Goal: Transaction & Acquisition: Purchase product/service

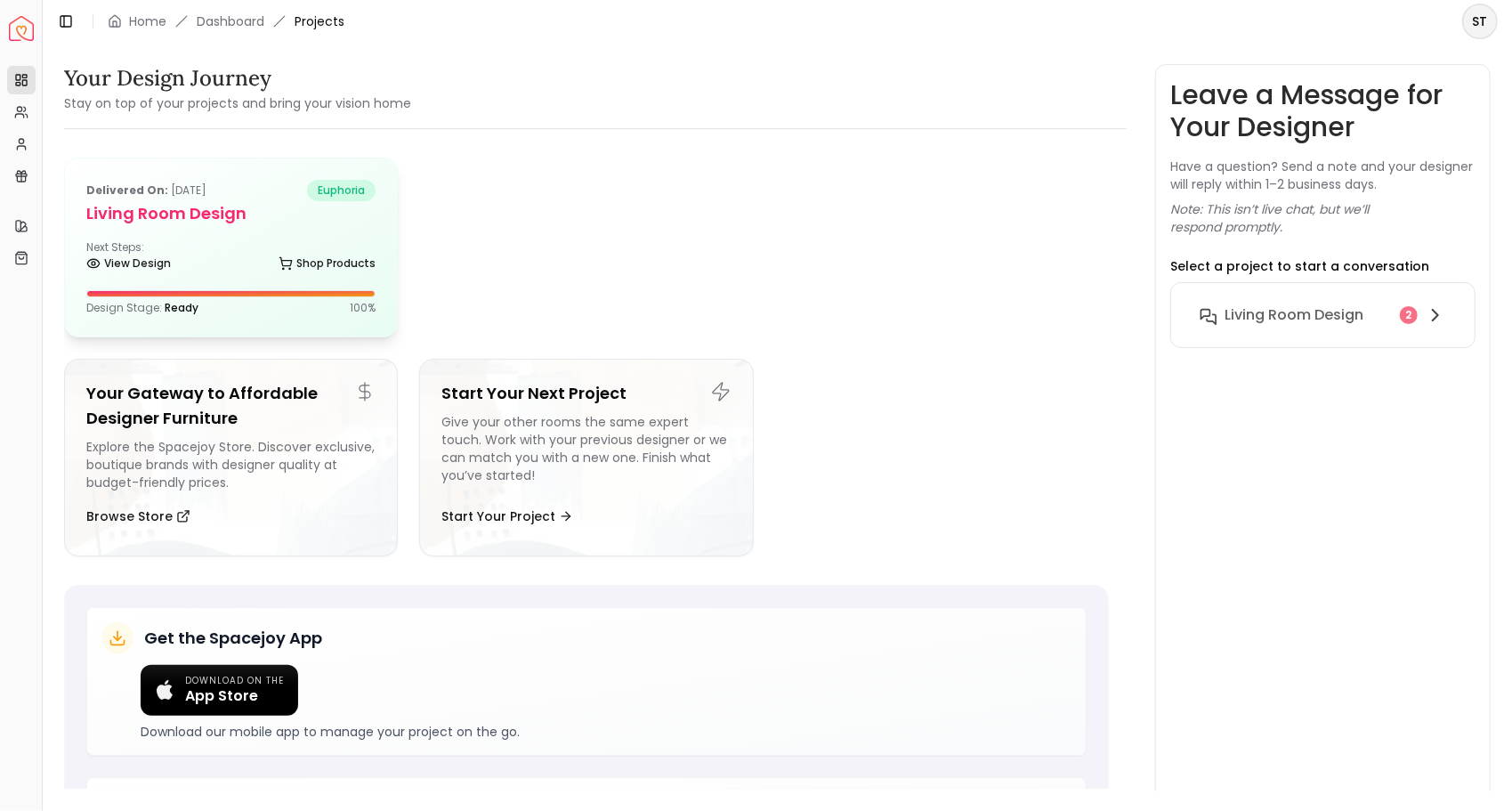
click at [307, 327] on div "Delivered on: [DATE] euphoria Living Room design Next Steps: View Design Shop P…" at bounding box center [231, 248] width 332 height 178
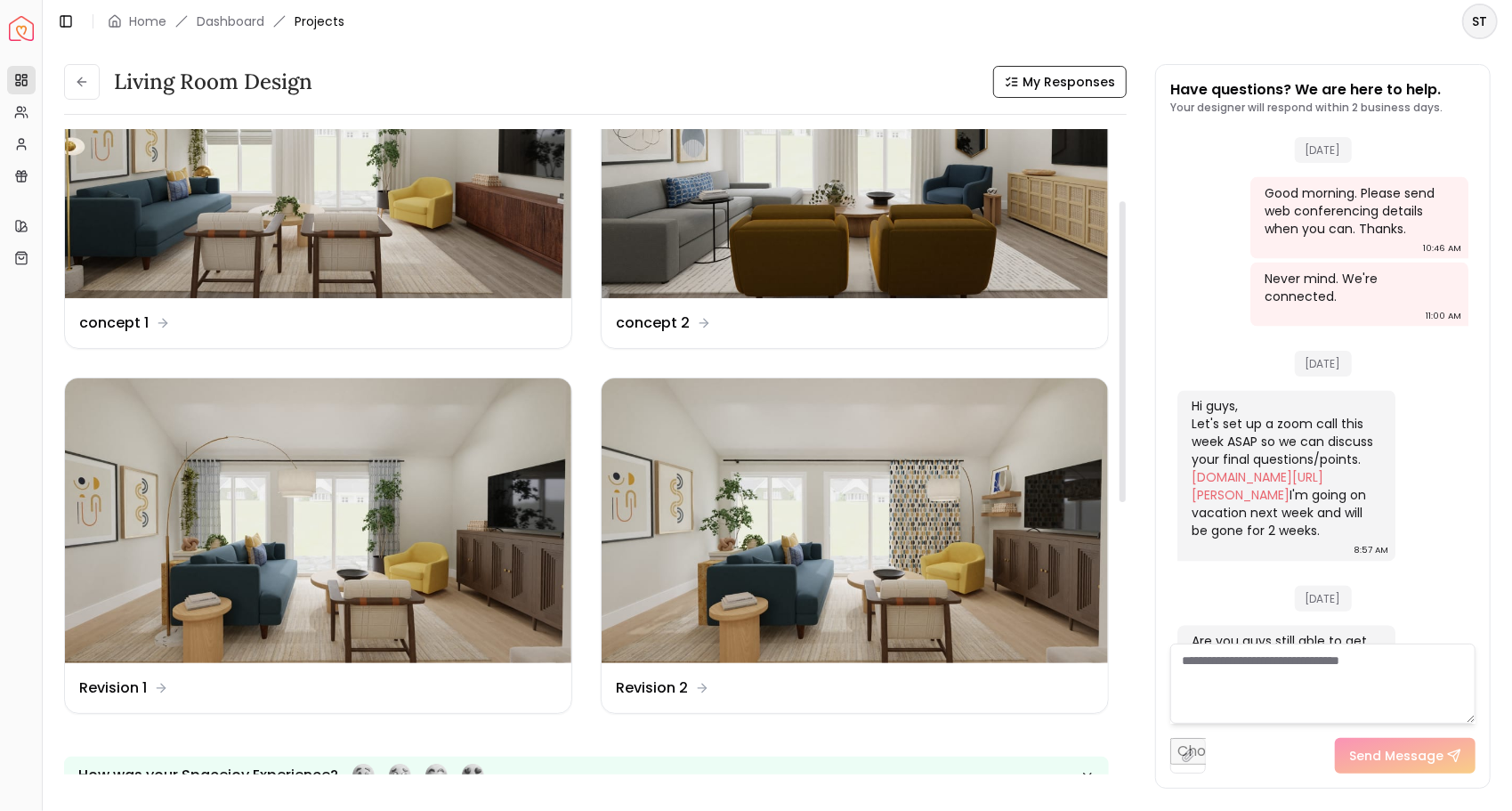
scroll to position [153, 0]
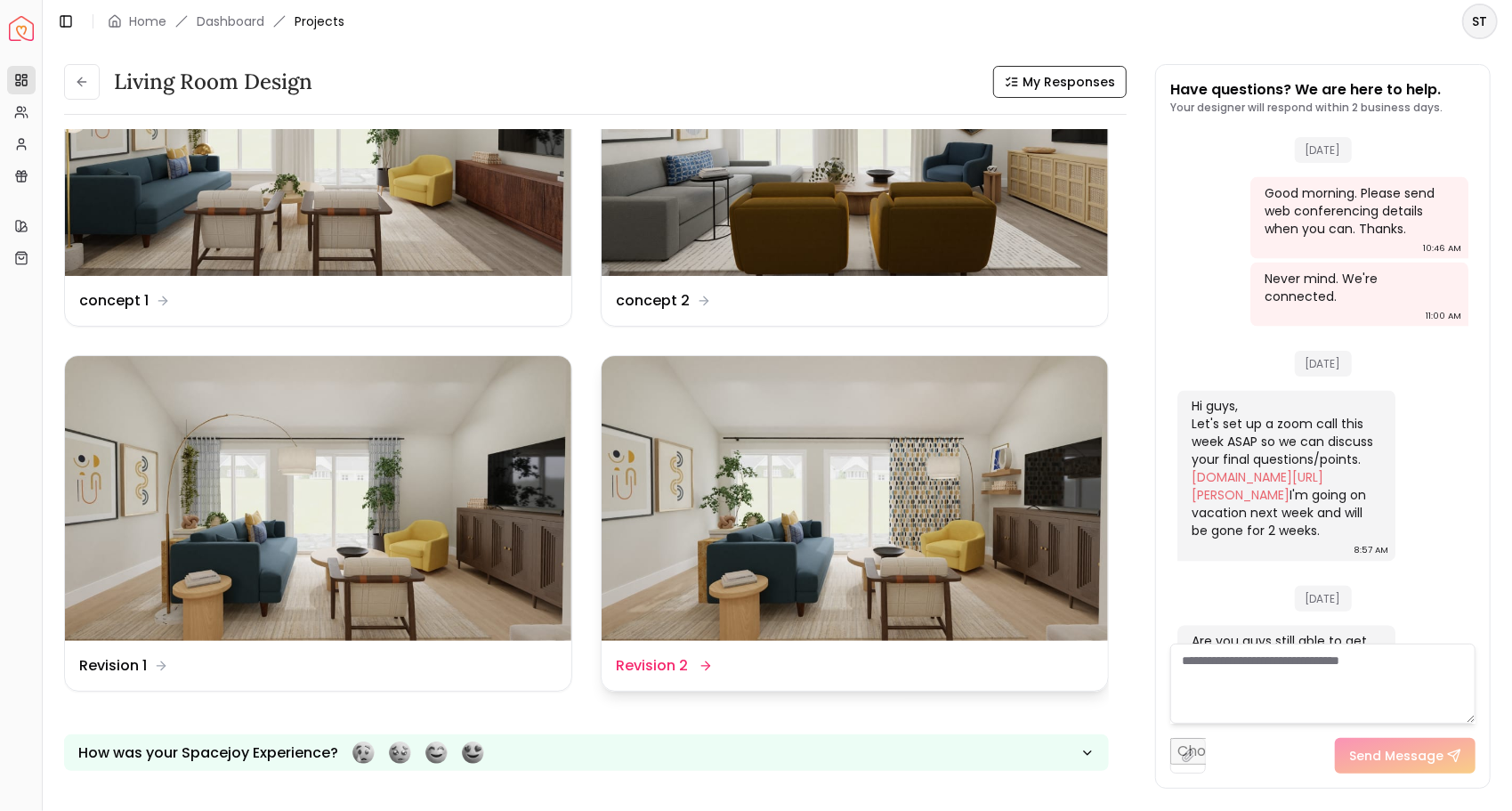
click at [974, 469] on img at bounding box center [855, 498] width 506 height 285
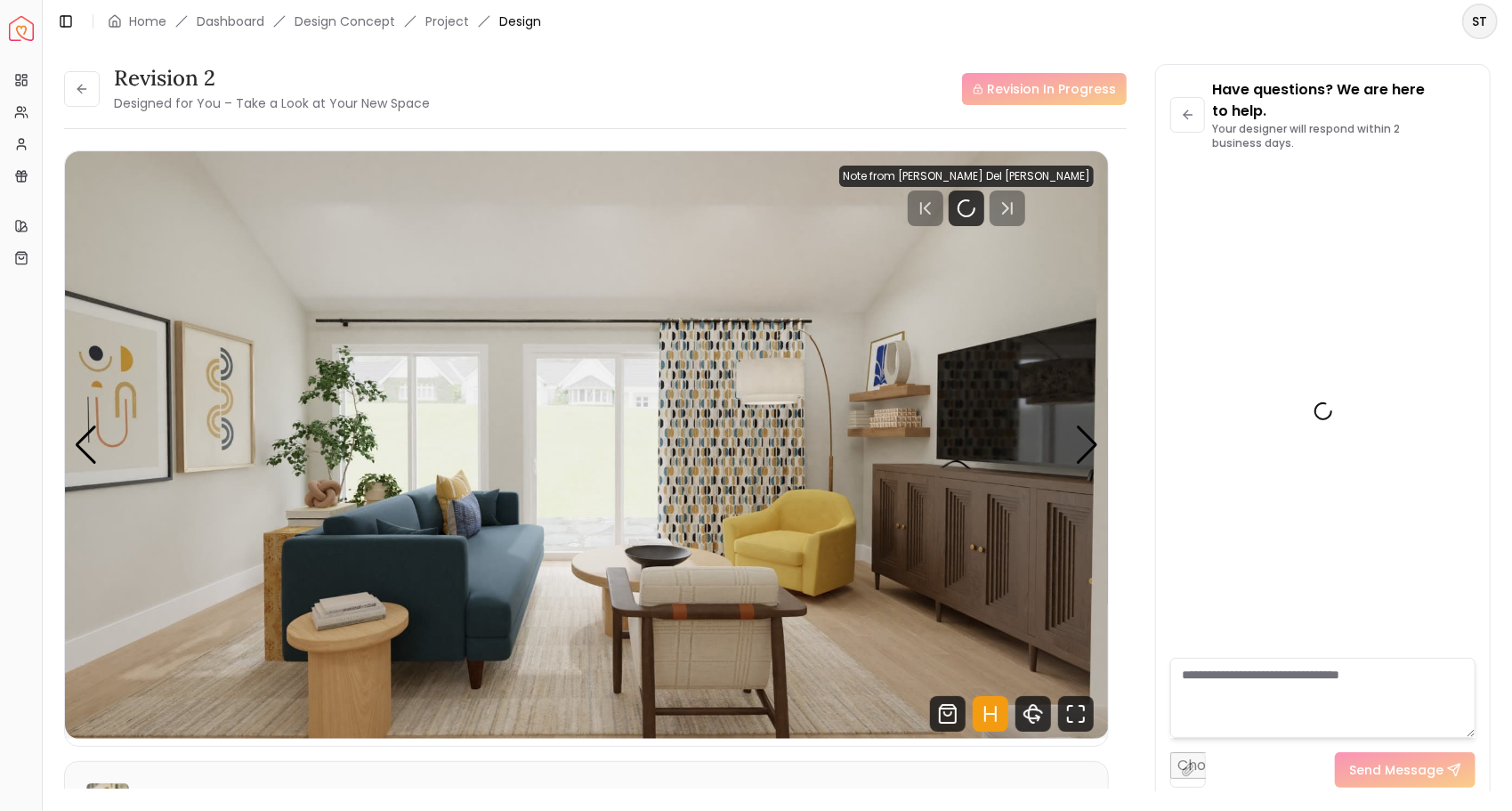
scroll to position [2058, 0]
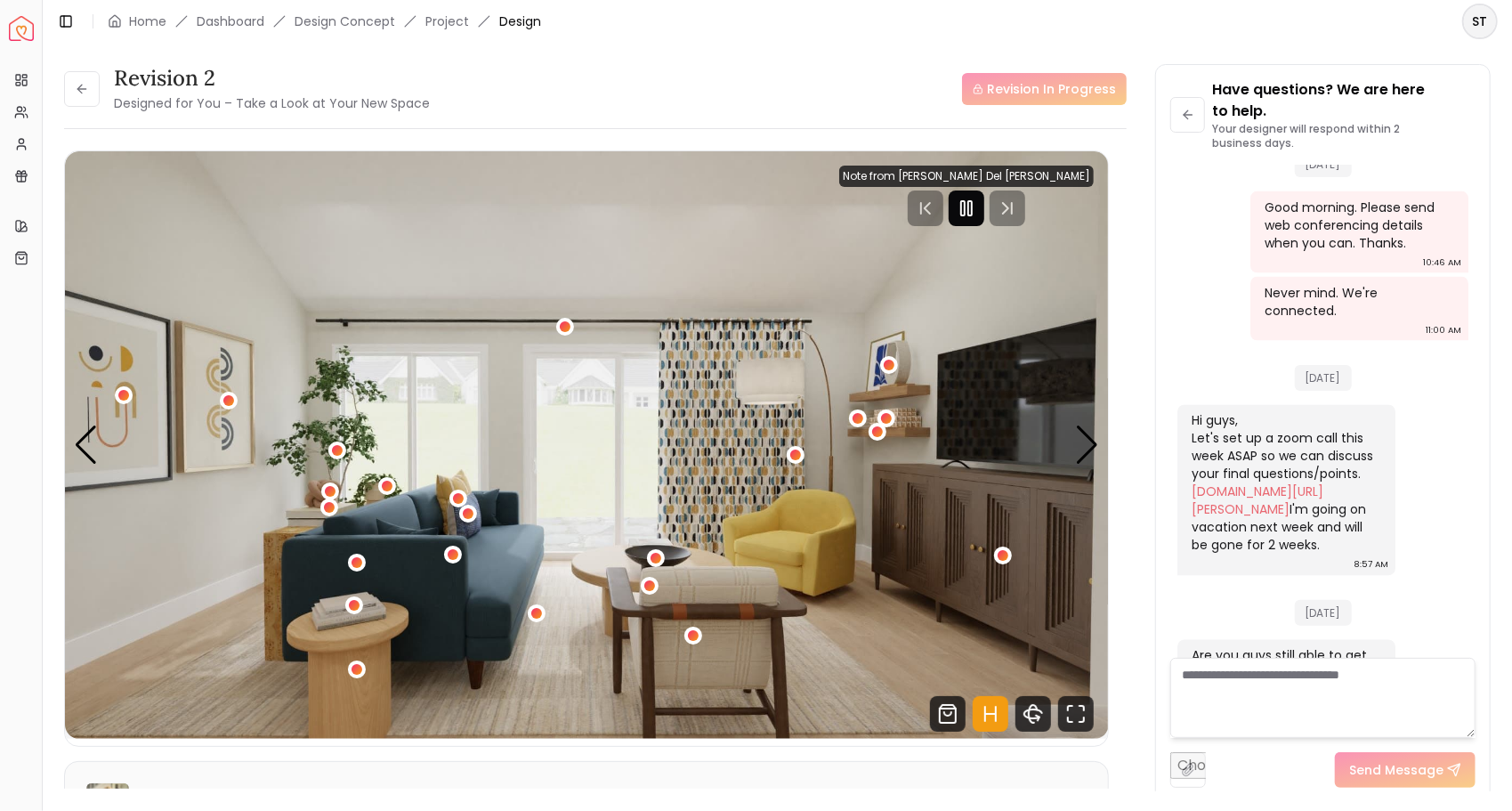
click at [985, 219] on div at bounding box center [967, 208] width 36 height 36
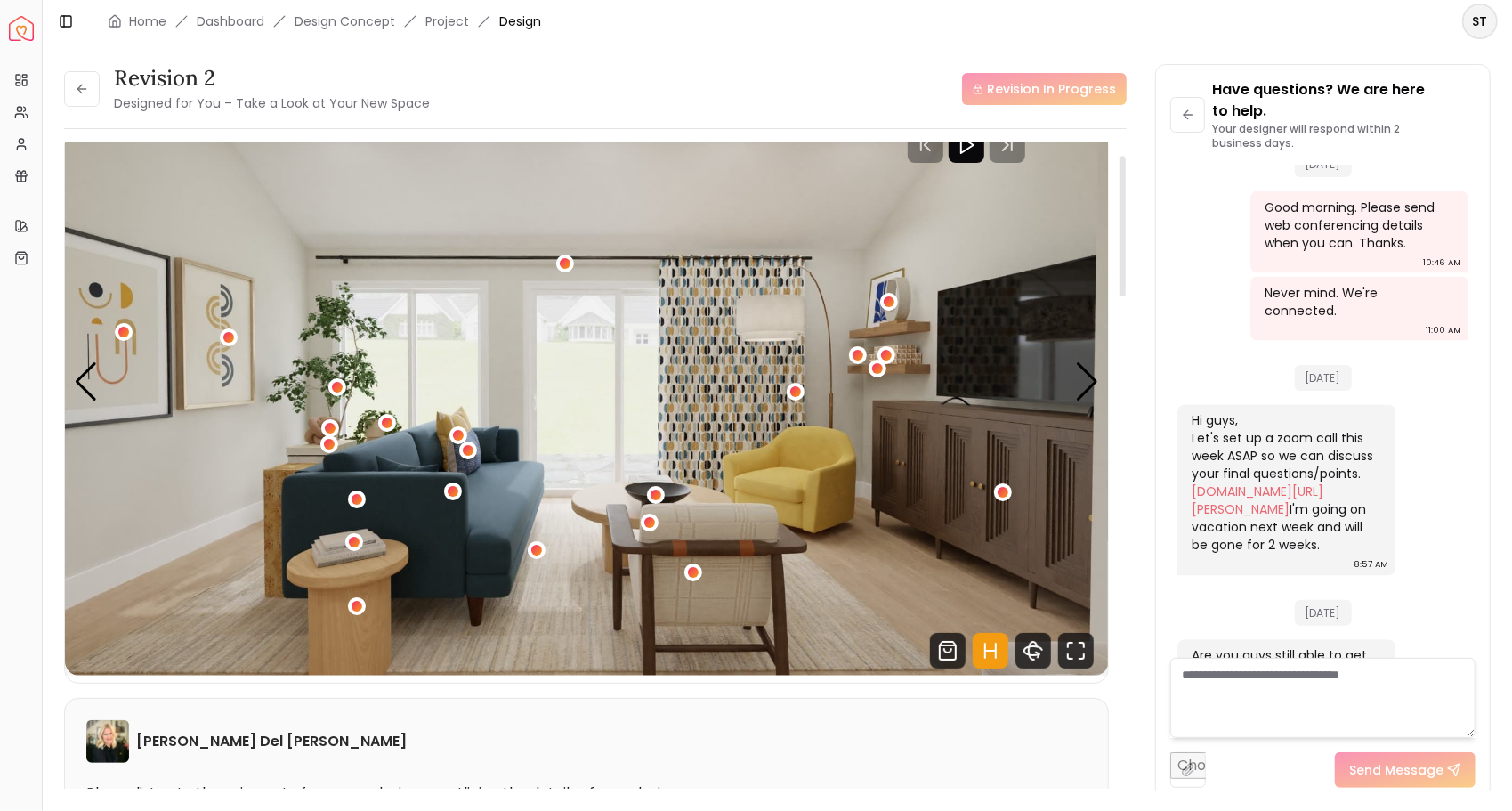
scroll to position [115, 0]
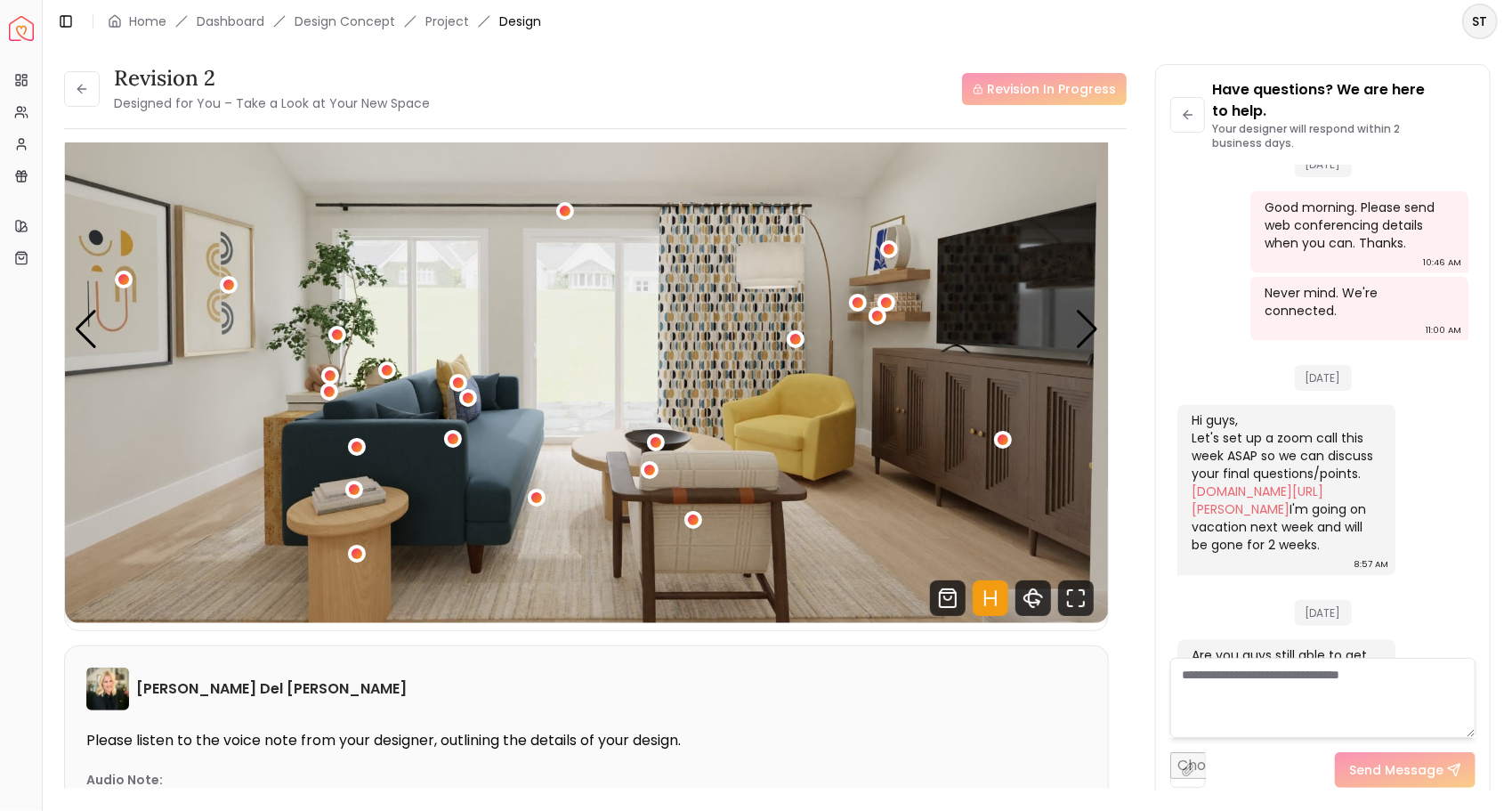
click at [533, 497] on div "1 / 5" at bounding box center [537, 497] width 11 height 11
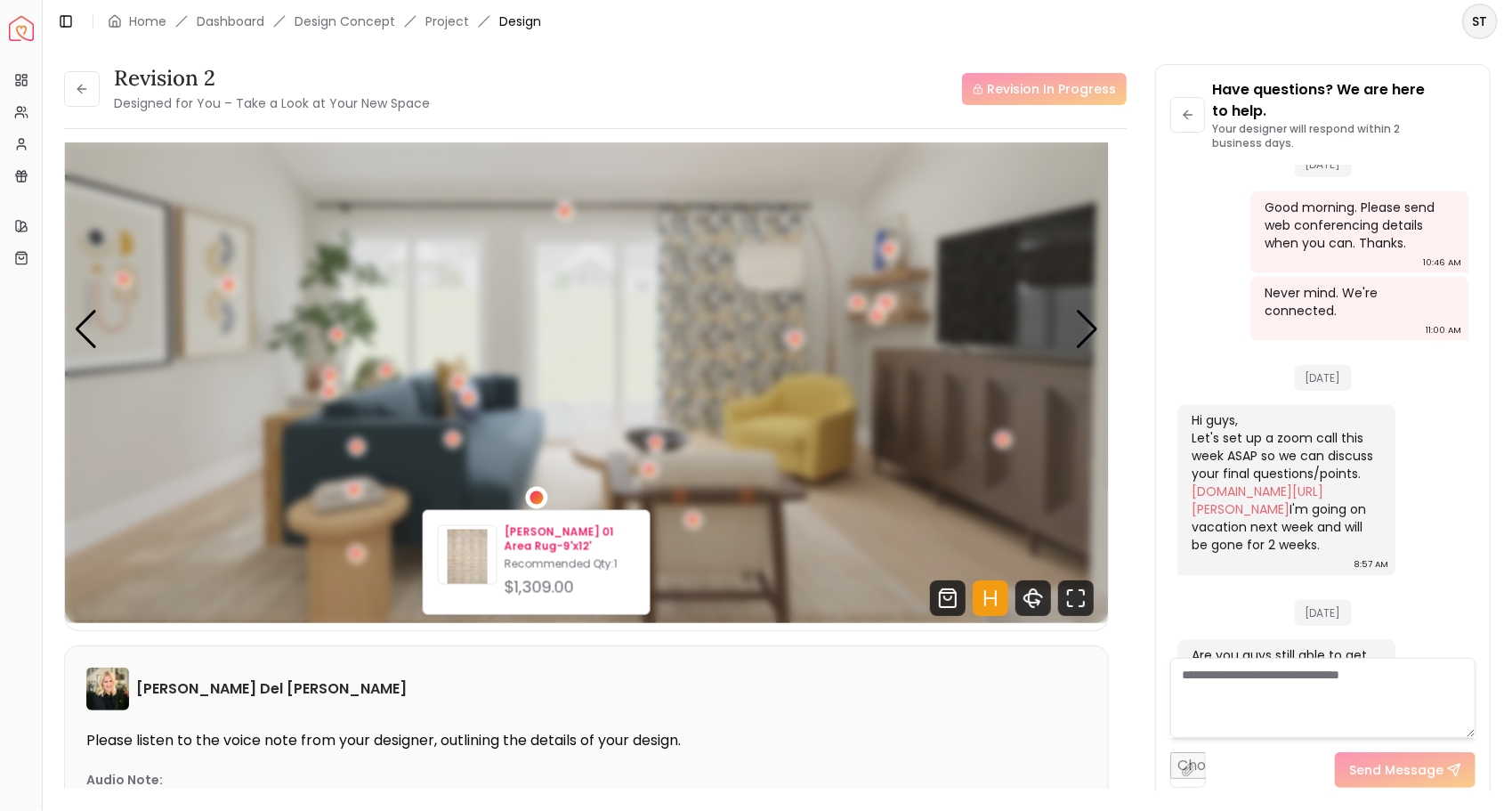
click at [583, 579] on div "$1,309.00" at bounding box center [569, 588] width 131 height 25
